Goal: Check status: Check status

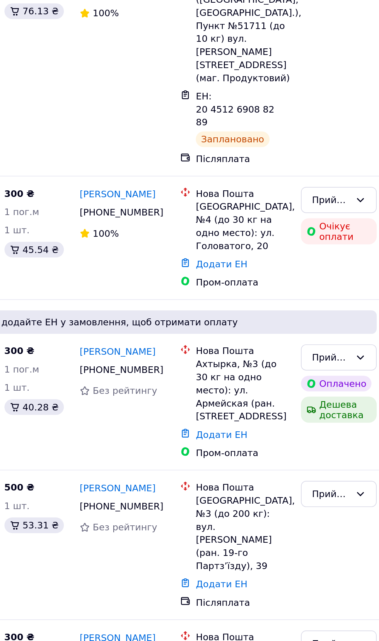
scroll to position [2, 0]
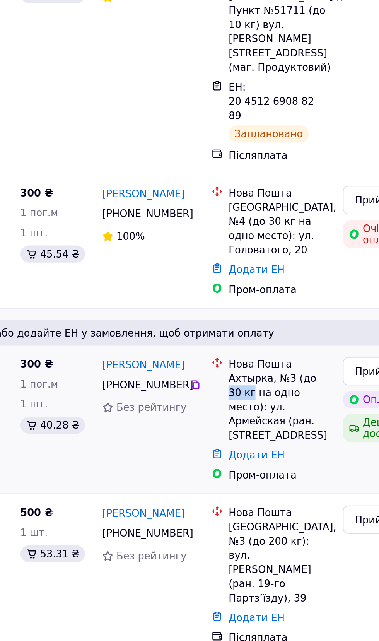
click at [281, 309] on div "Ахтырка, №3 (до 30 кг на одно место): ул. Армейская (ран. [STREET_ADDRESS]" at bounding box center [286, 328] width 56 height 39
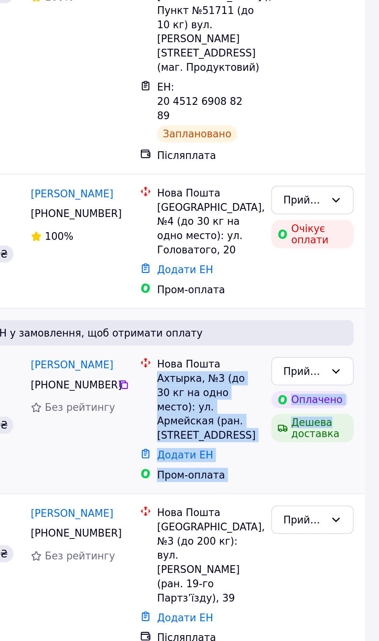
click at [315, 349] on div "Додати ЕН" at bounding box center [286, 354] width 59 height 11
copy div "Ахтырка, №3 (до 30 кг на одно место): ул. Армейская (ран. [STREET_ADDRESS]"
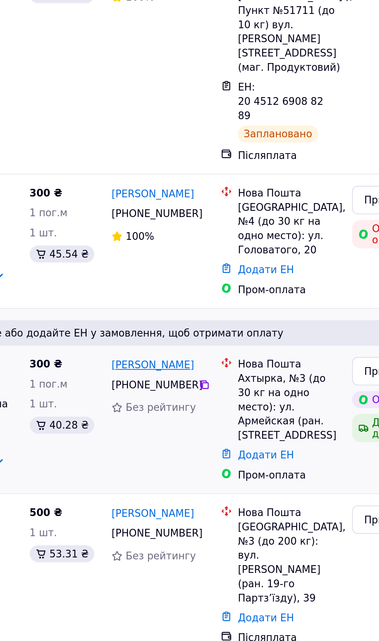
copy link "[PERSON_NAME]"
click at [239, 313] on icon at bounding box center [240, 316] width 6 height 6
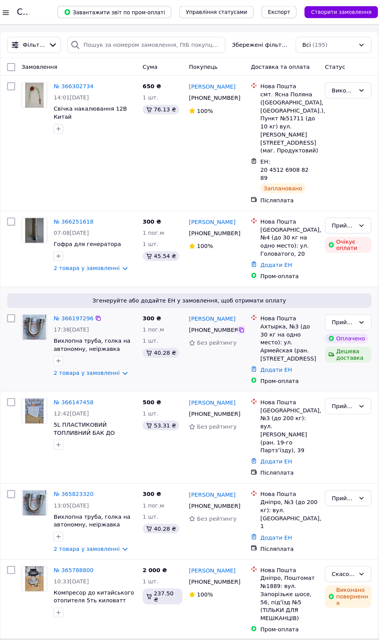
scroll to position [0, 0]
